Goal: Communication & Community: Participate in discussion

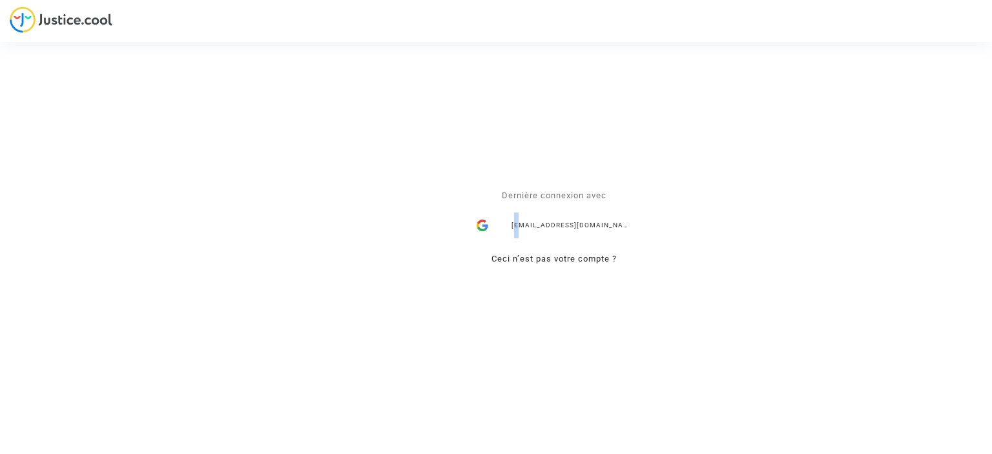
click at [518, 222] on div "yana.rubanova@skycop.com" at bounding box center [554, 225] width 168 height 26
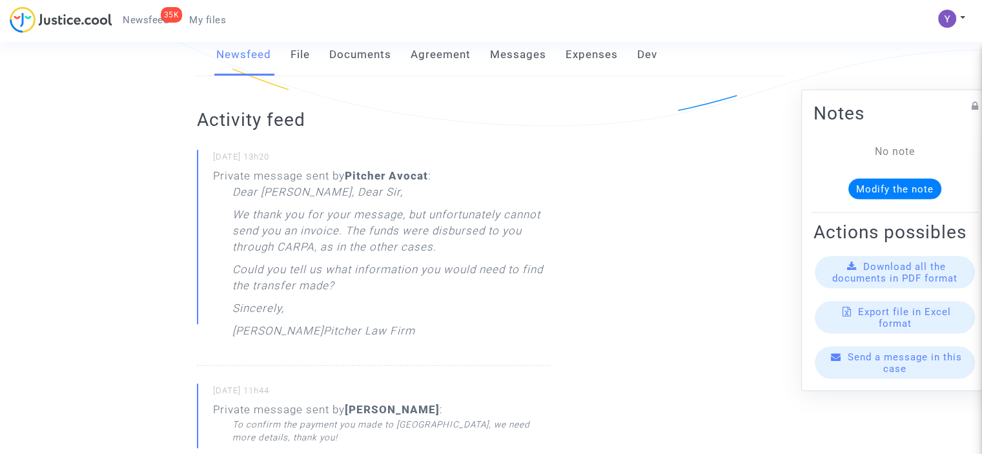
scroll to position [258, 0]
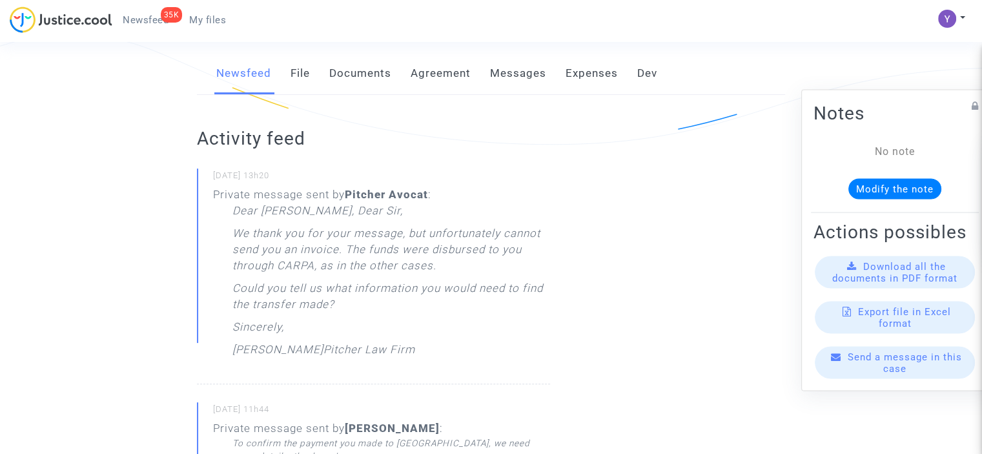
click at [864, 378] on div "Send a message in this case" at bounding box center [895, 362] width 160 height 32
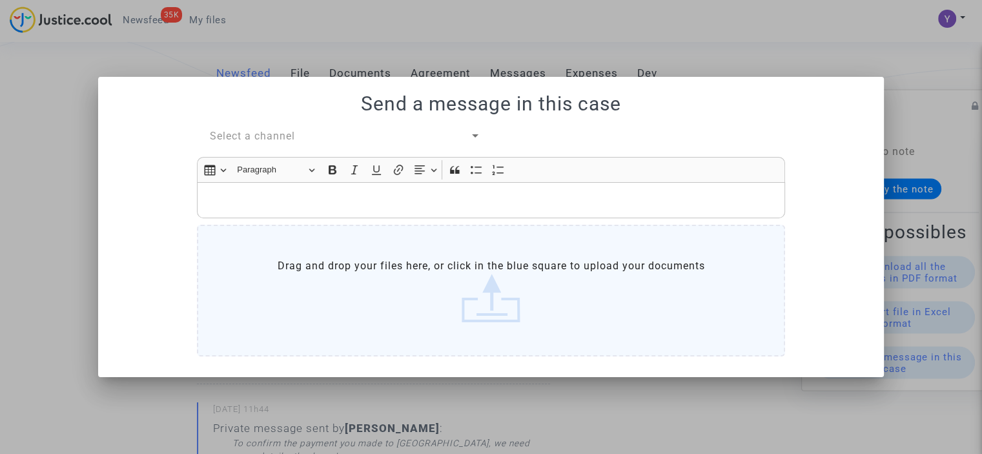
click at [292, 137] on span "Select a channel" at bounding box center [252, 136] width 85 height 12
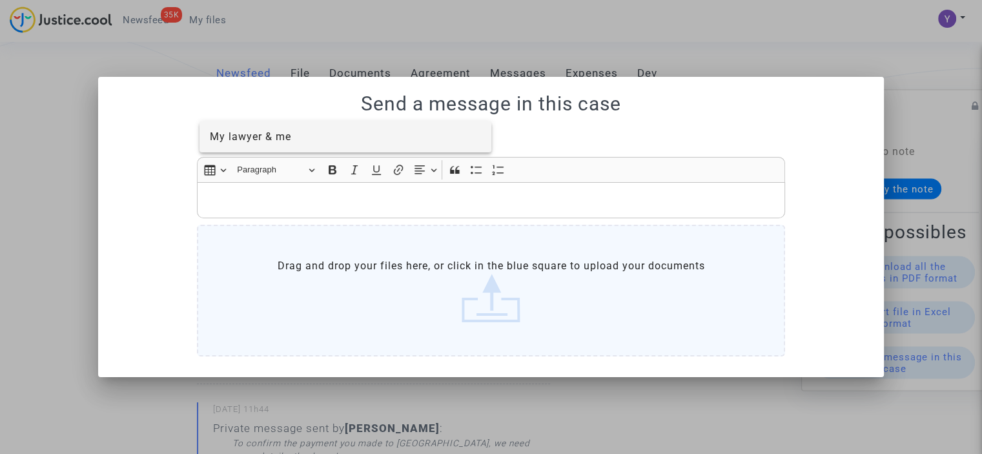
click at [278, 139] on span "My lawyer & me" at bounding box center [250, 136] width 81 height 12
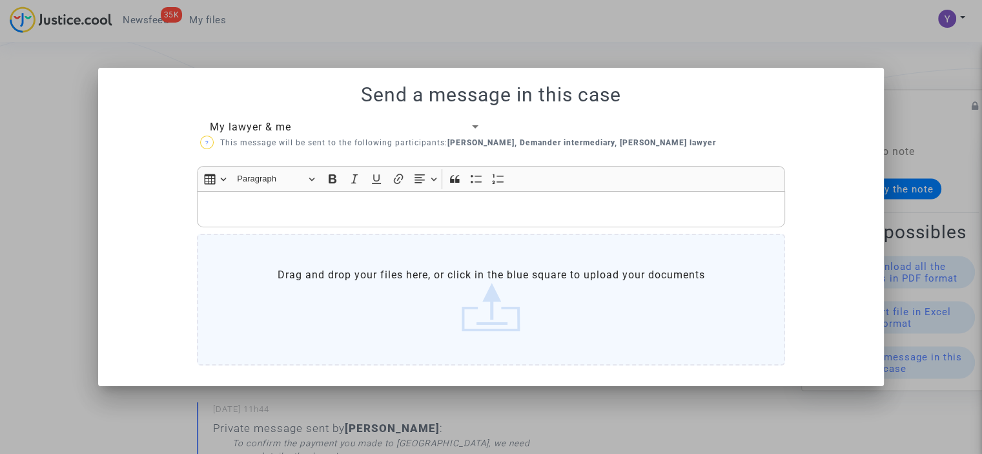
click at [271, 212] on p "Rich Text Editor, main" at bounding box center [491, 210] width 575 height 16
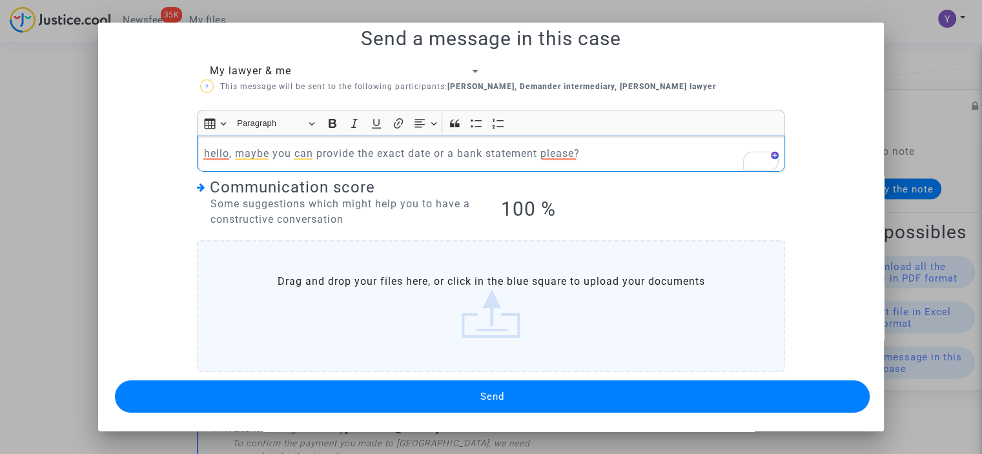
scroll to position [10, 0]
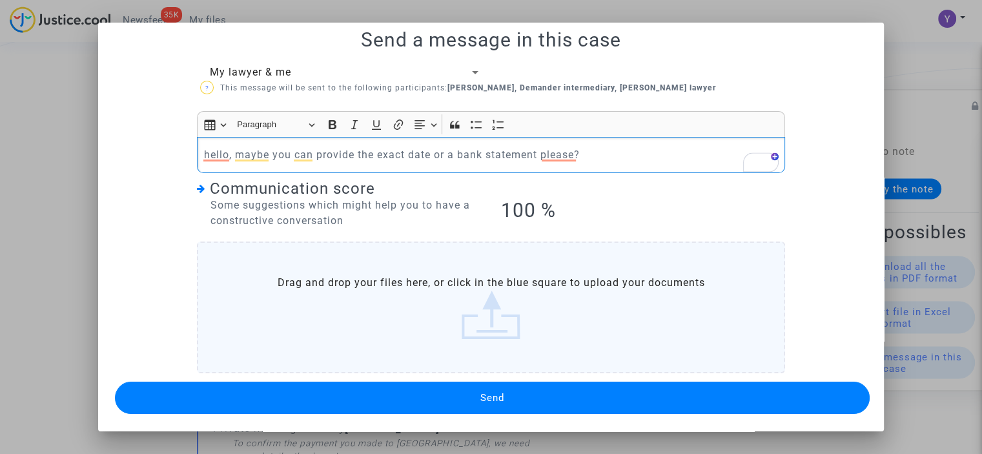
click at [447, 389] on button "Send" at bounding box center [492, 398] width 755 height 32
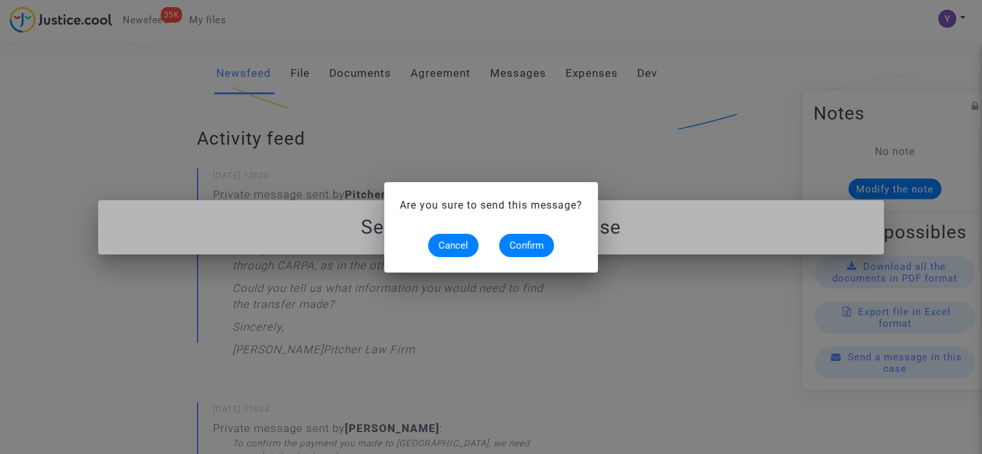
scroll to position [0, 0]
click at [528, 250] on span "Confirm" at bounding box center [527, 246] width 34 height 12
